Goal: Ask a question

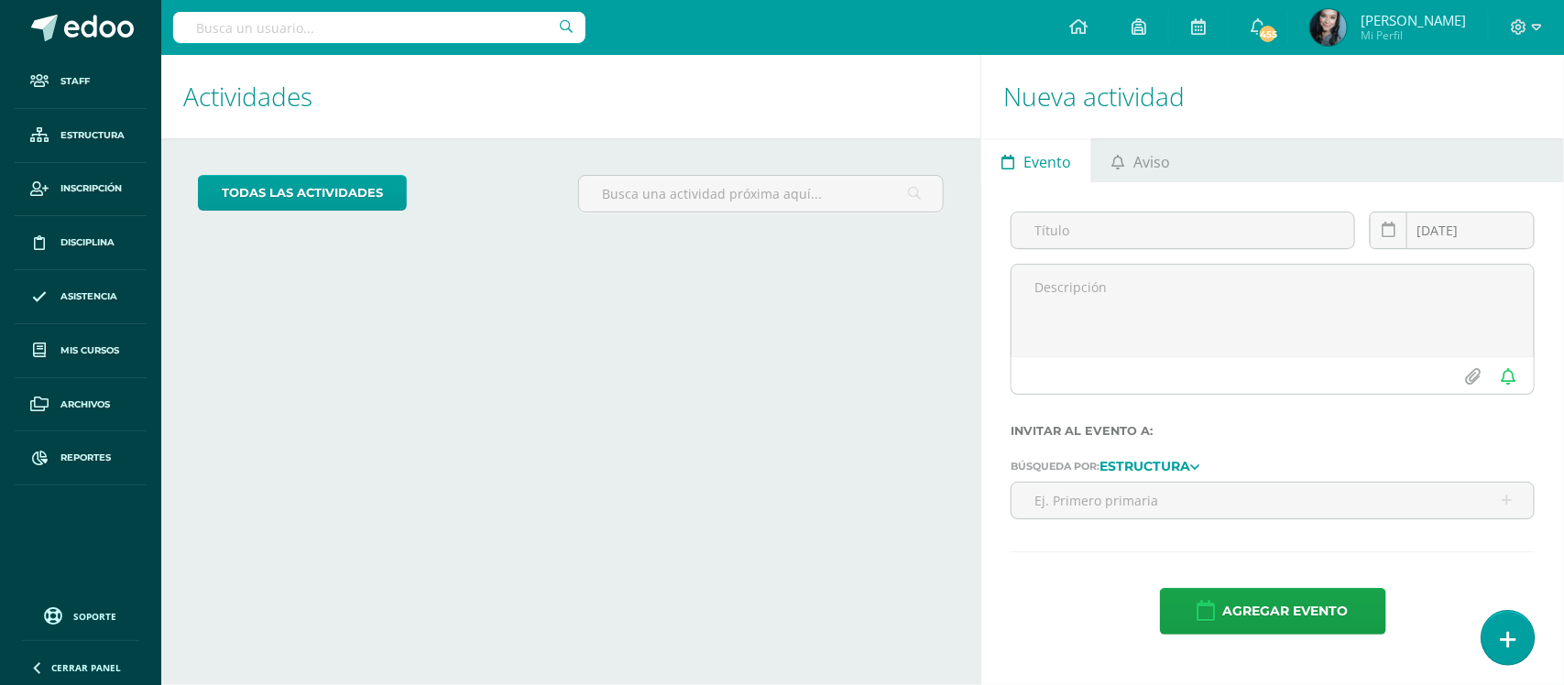
click at [1503, 639] on icon at bounding box center [1508, 640] width 16 height 21
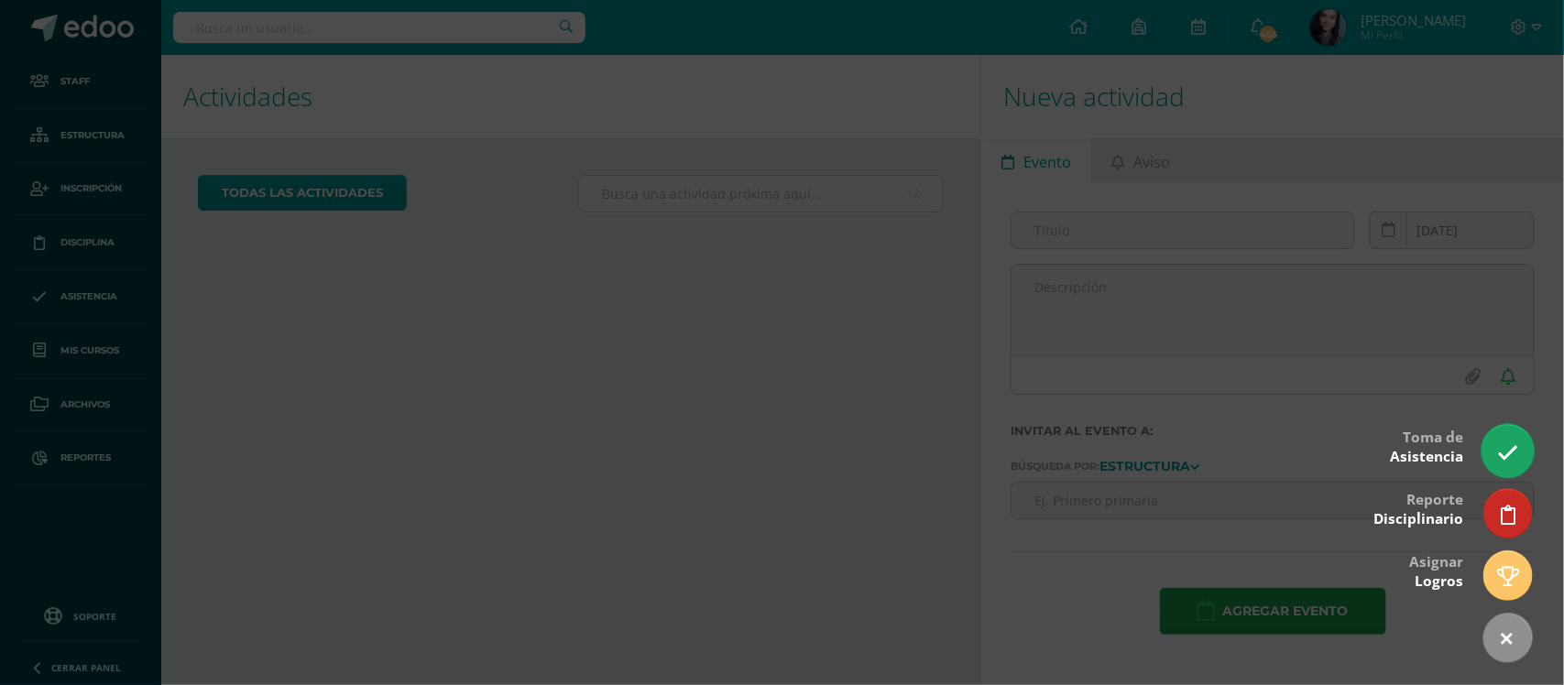
click at [1512, 459] on icon at bounding box center [1507, 453] width 21 height 21
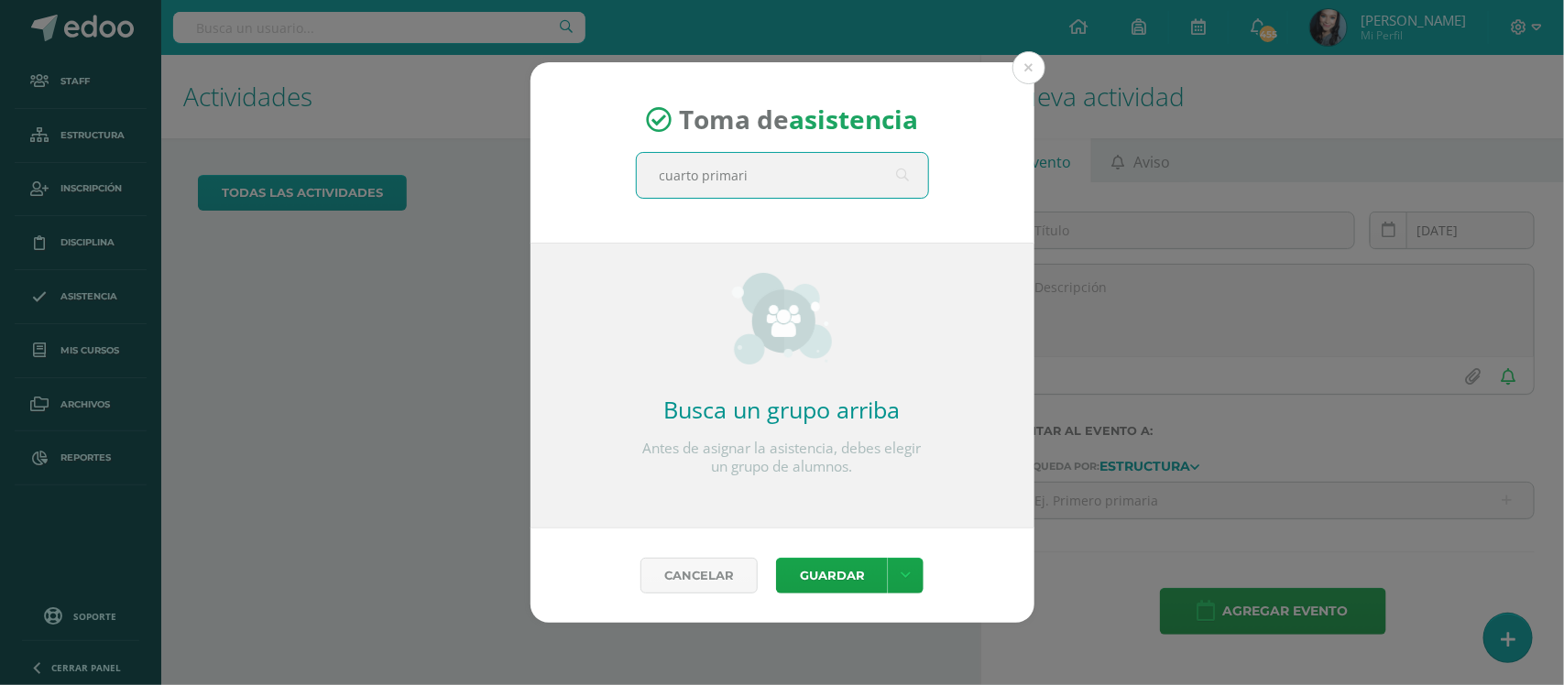
type input "cuarto primaria"
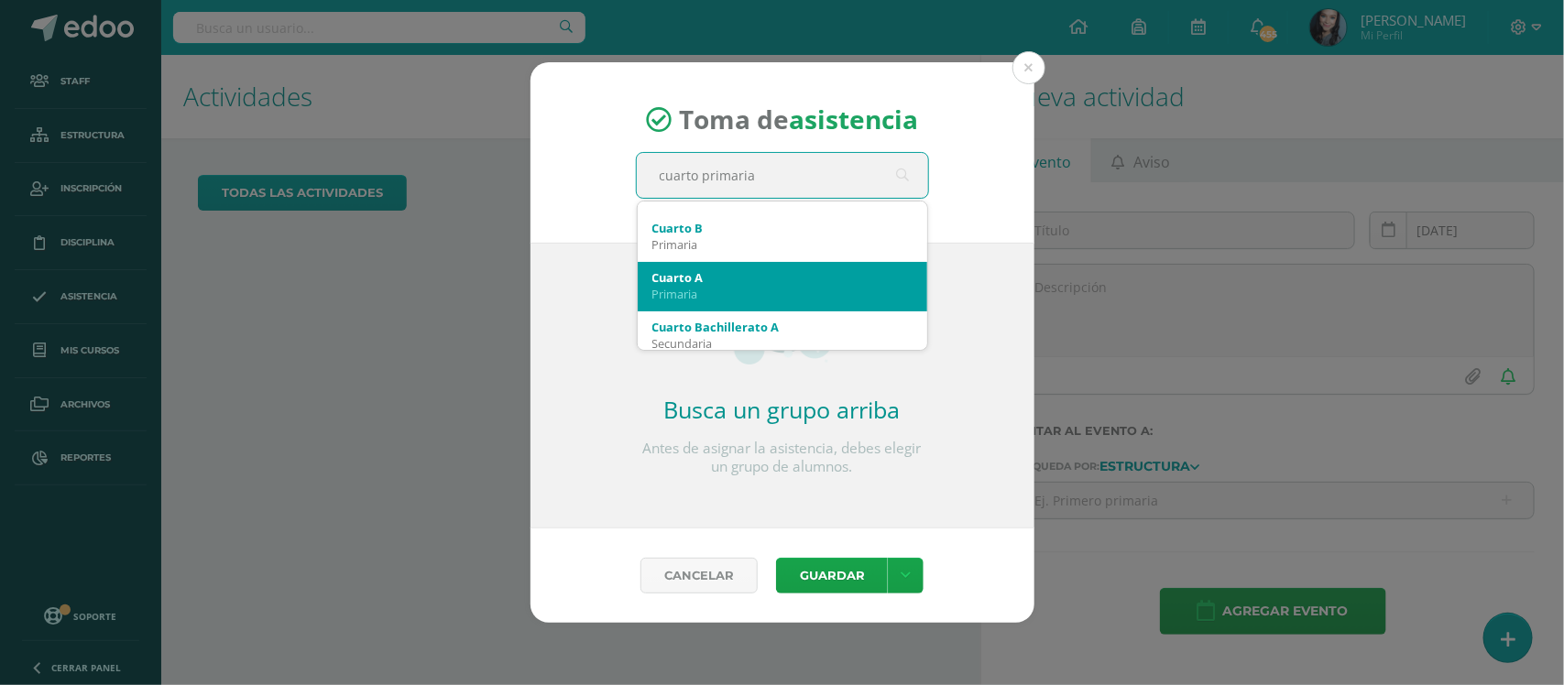
scroll to position [89, 0]
click at [750, 304] on div "Cuarto A Primaria" at bounding box center [782, 285] width 260 height 48
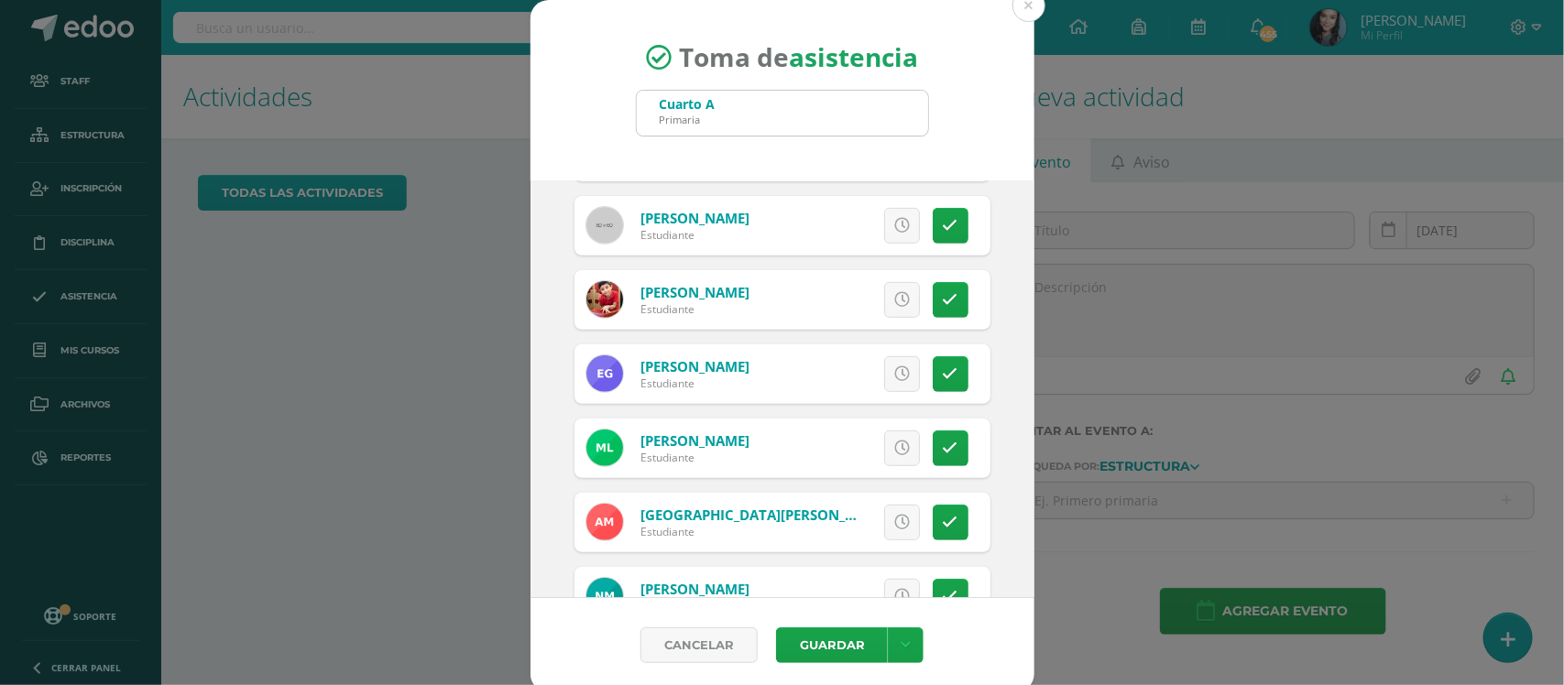
scroll to position [365, 0]
click at [894, 371] on icon at bounding box center [902, 374] width 16 height 16
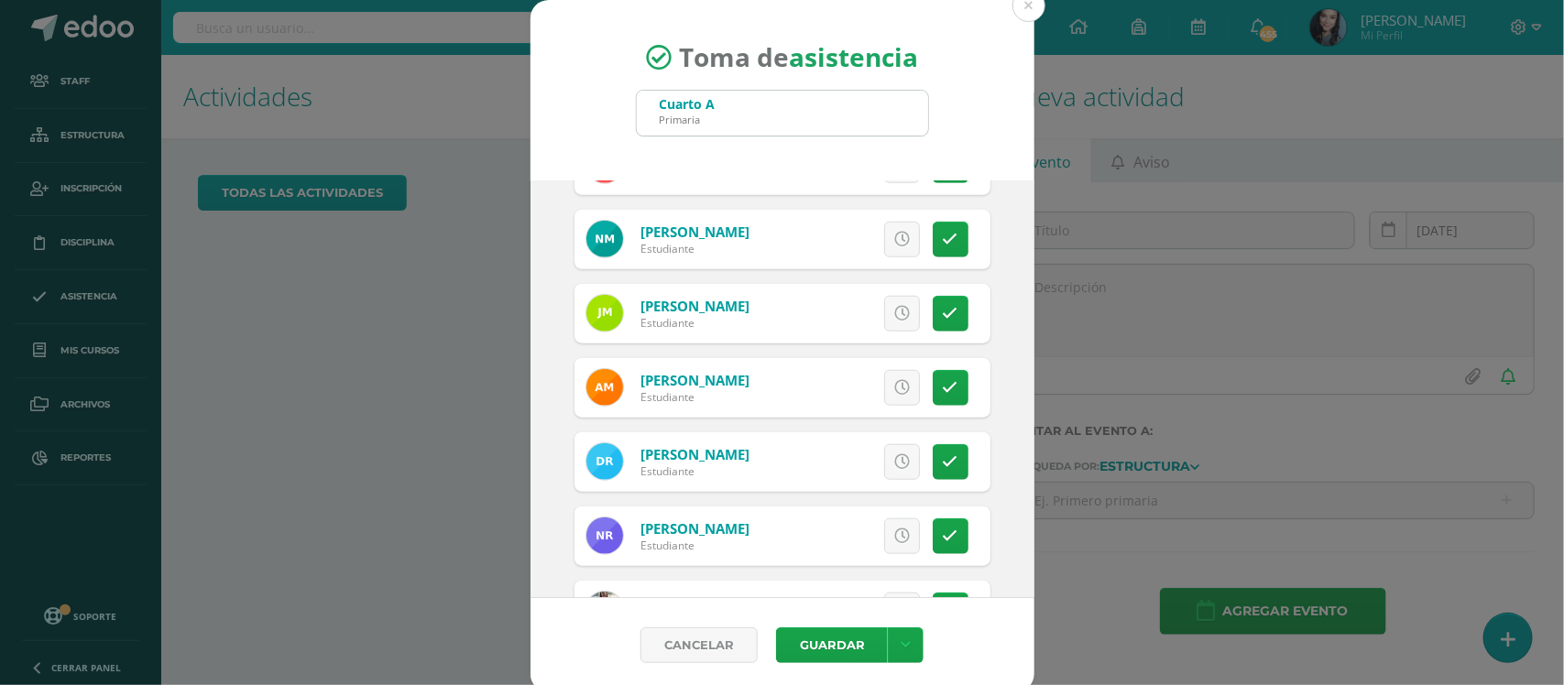
scroll to position [722, 0]
